Goal: Obtain resource: Download file/media

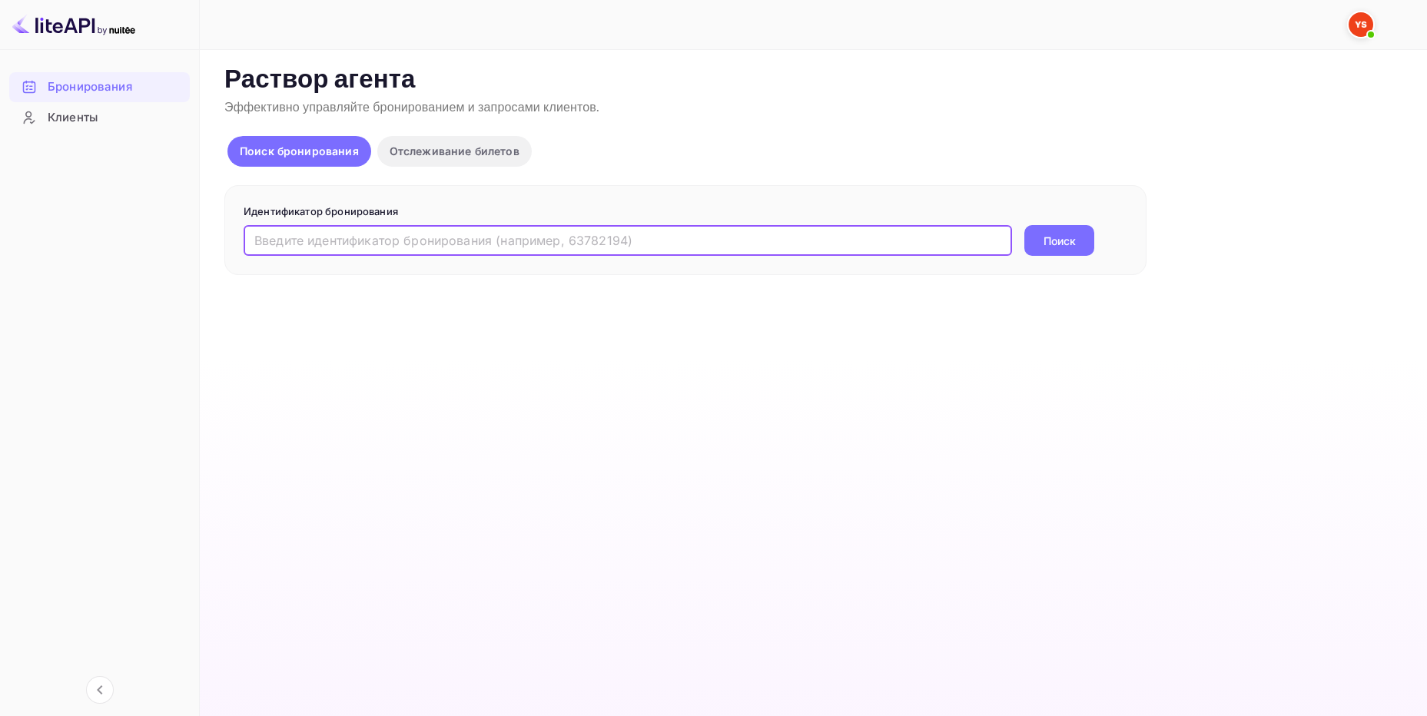
click at [294, 234] on input "text" at bounding box center [628, 240] width 768 height 31
paste input "9074471"
click at [261, 241] on input "9074471" at bounding box center [628, 240] width 768 height 31
type input "9074471"
click at [1078, 237] on button "Поиск" at bounding box center [1059, 240] width 70 height 31
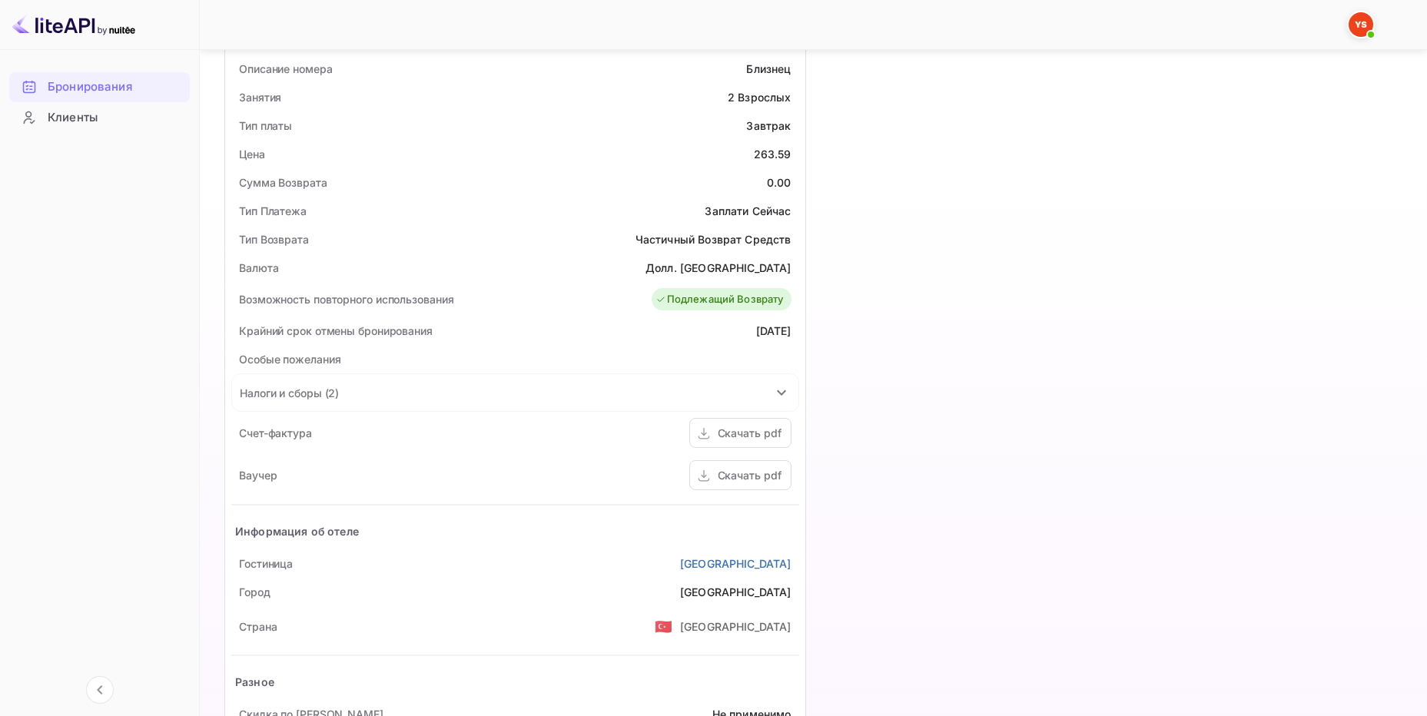
scroll to position [461, 0]
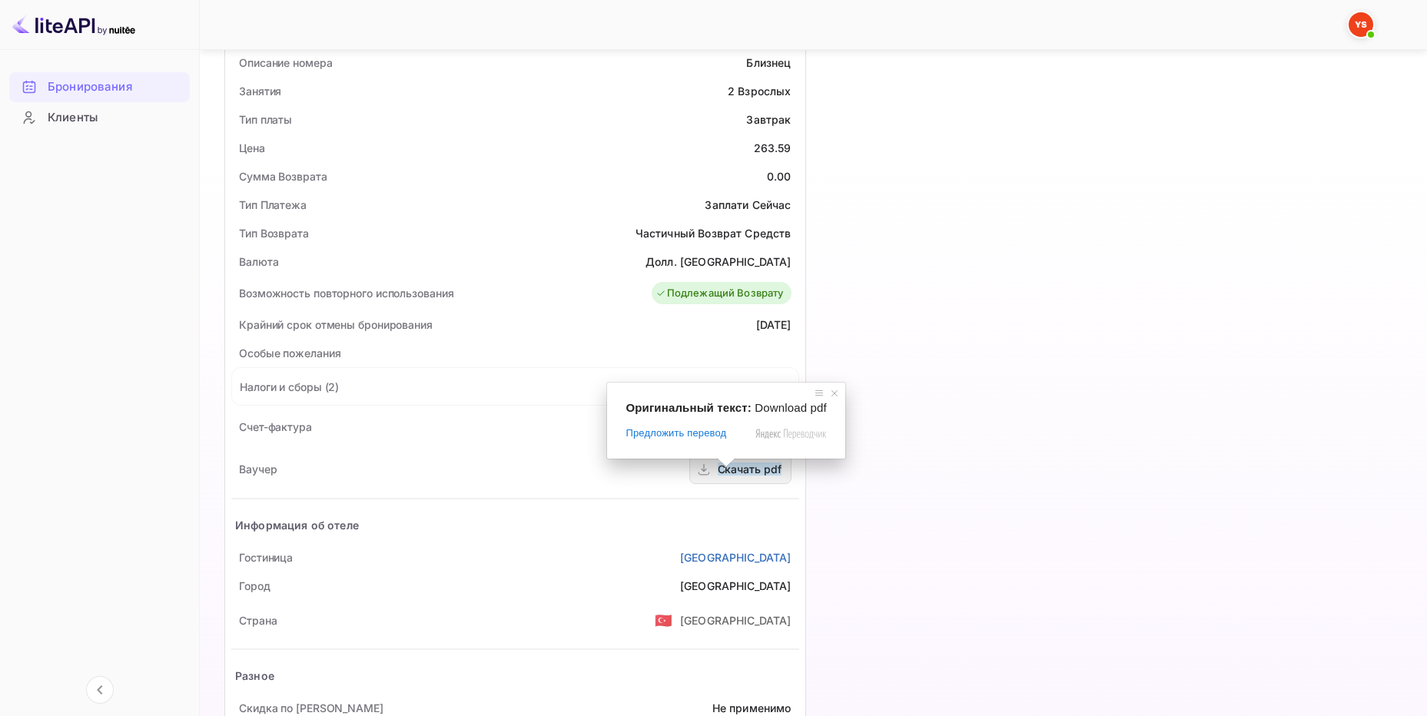
click at [747, 469] on ya-tr-span "Скачать pdf" at bounding box center [750, 469] width 64 height 13
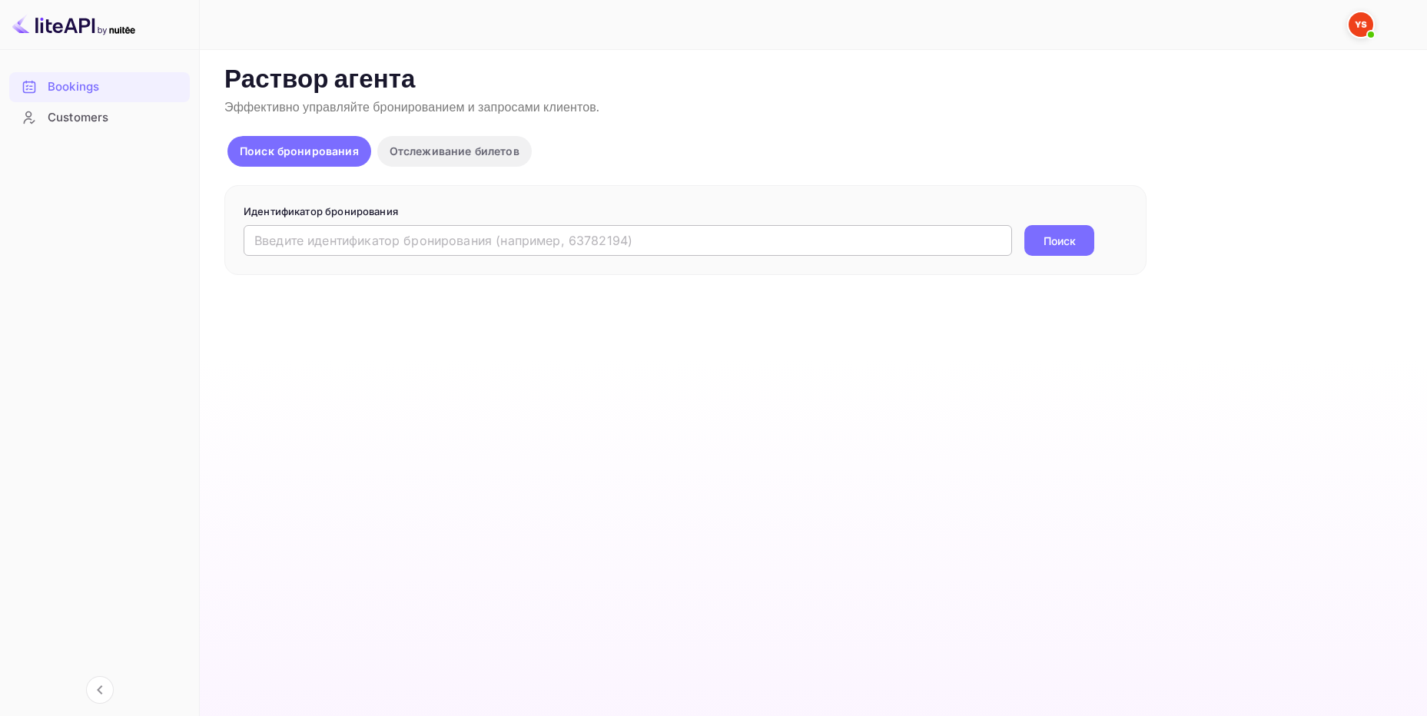
click at [314, 241] on input "text" at bounding box center [628, 240] width 768 height 31
paste input "8856524"
type input "8856524"
click at [1051, 238] on ya-tr-span "Поиск" at bounding box center [1060, 241] width 32 height 16
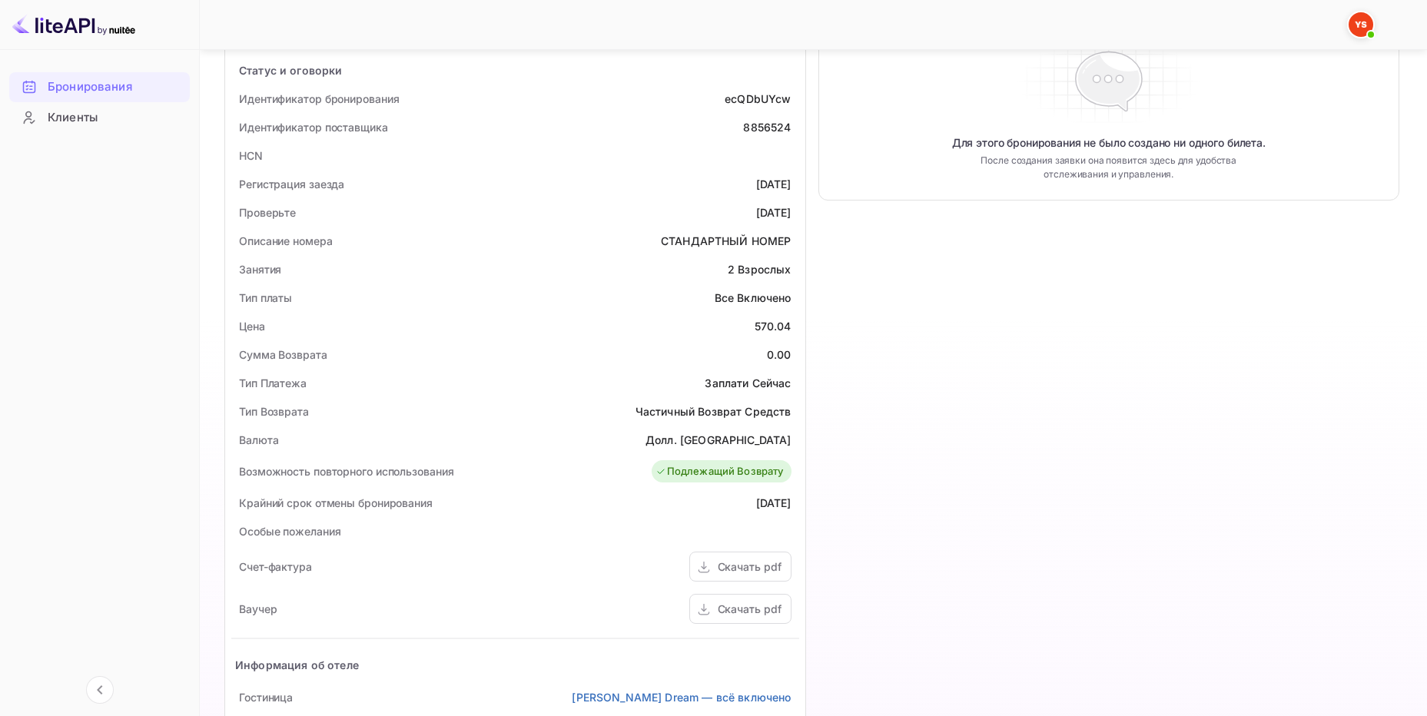
scroll to position [307, 0]
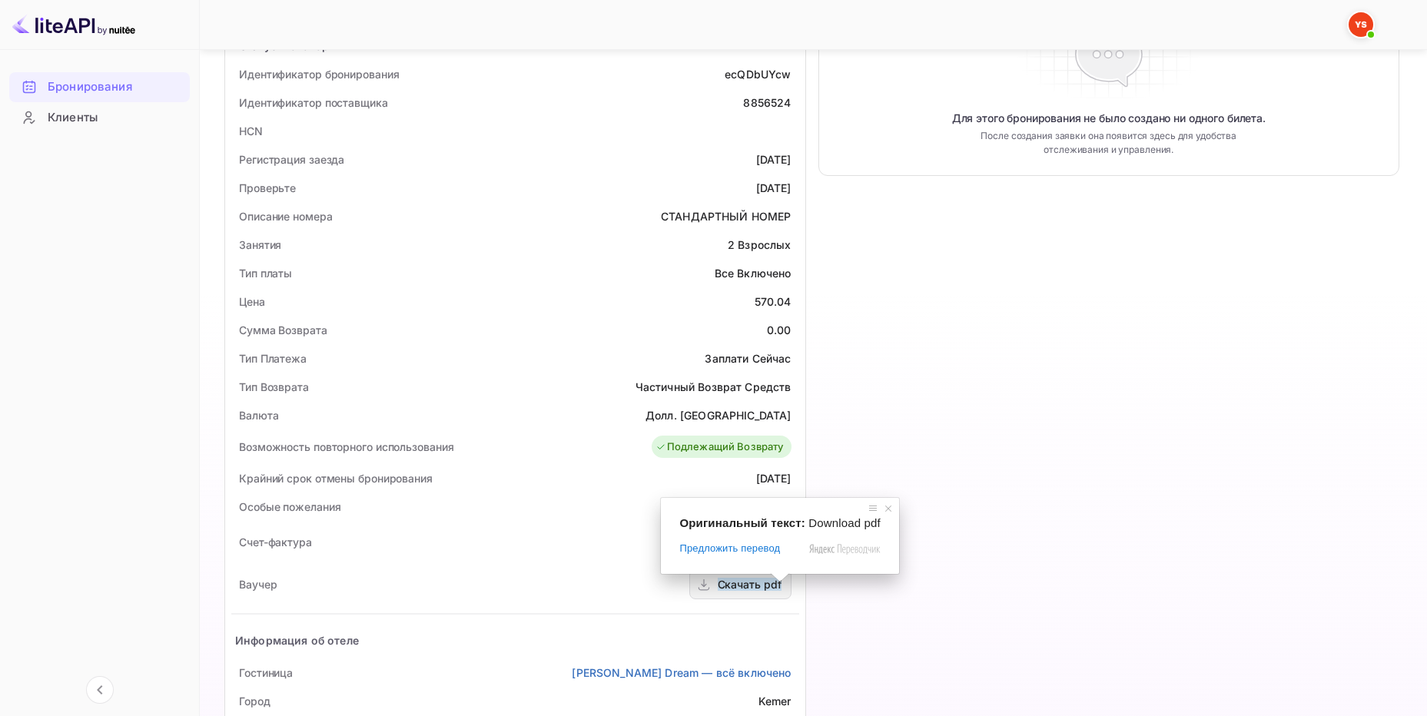
click at [755, 582] on ya-tr-span "Скачать pdf" at bounding box center [750, 584] width 64 height 13
